Goal: Task Accomplishment & Management: Manage account settings

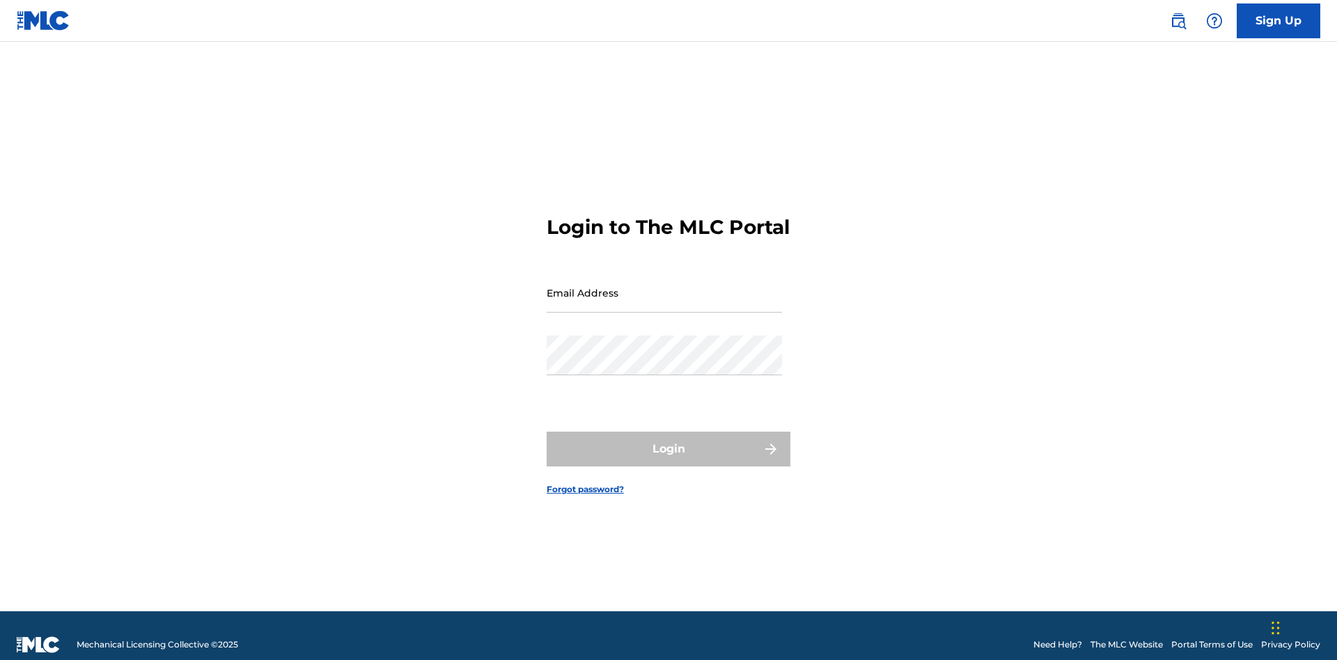
scroll to position [18, 0]
click at [664, 286] on input "Email Address" at bounding box center [664, 293] width 235 height 40
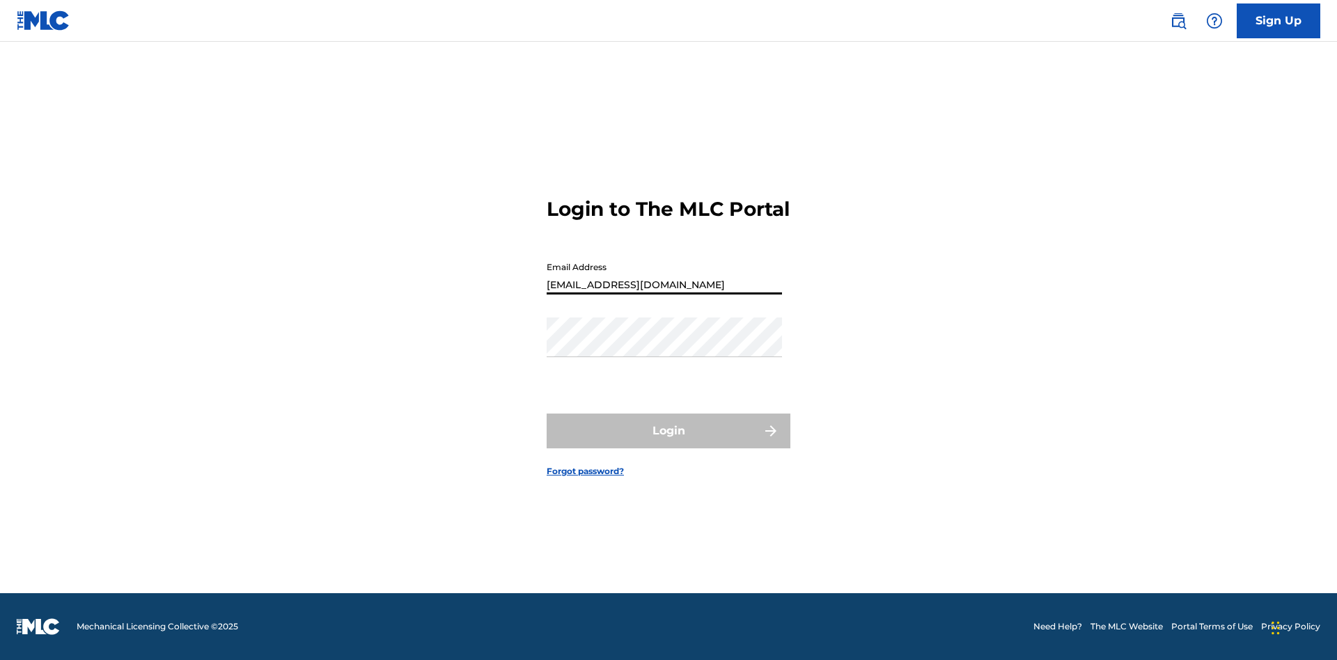
scroll to position [0, 39]
type input "[EMAIL_ADDRESS][DOMAIN_NAME]"
click at [669, 443] on button "Login" at bounding box center [669, 431] width 244 height 35
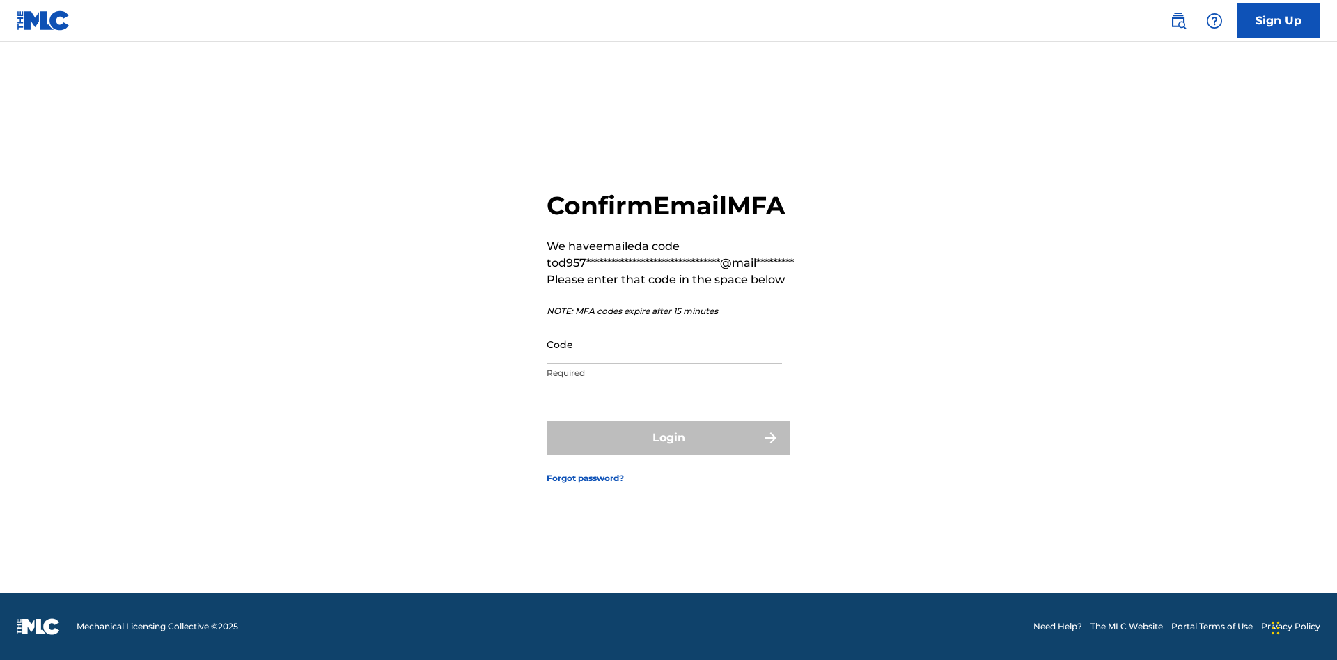
click at [664, 344] on input "Code" at bounding box center [664, 345] width 235 height 40
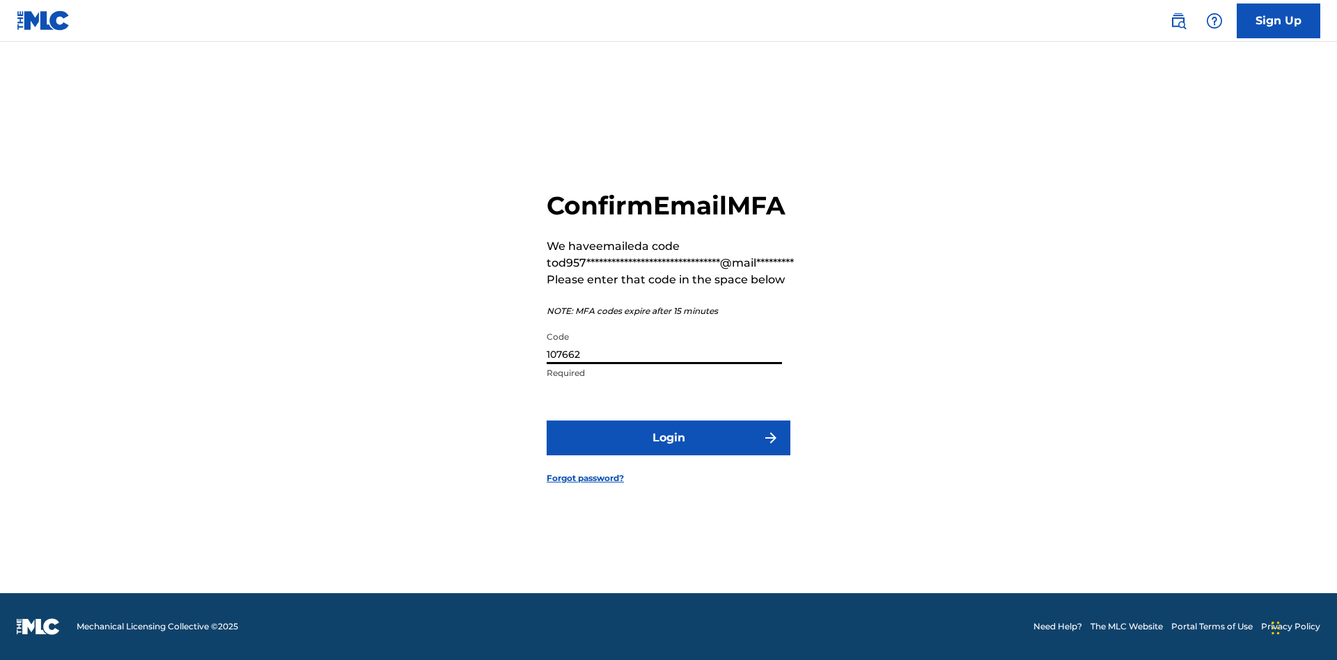
type input "107662"
click at [669, 437] on button "Login" at bounding box center [669, 438] width 244 height 35
